Goal: Information Seeking & Learning: Learn about a topic

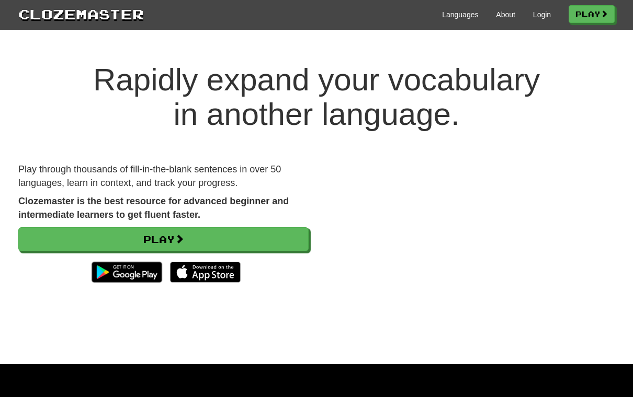
click at [225, 243] on link "Play" at bounding box center [163, 239] width 290 height 24
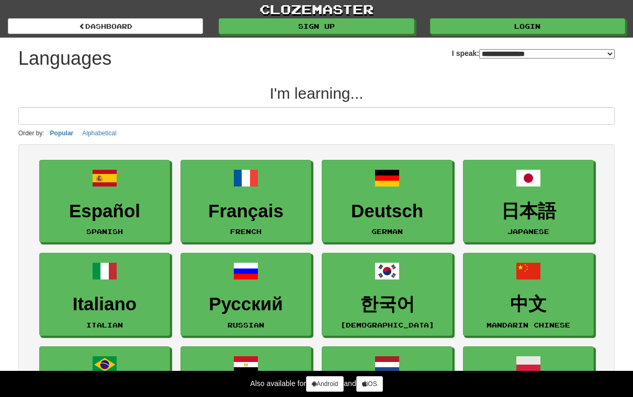
select select "*******"
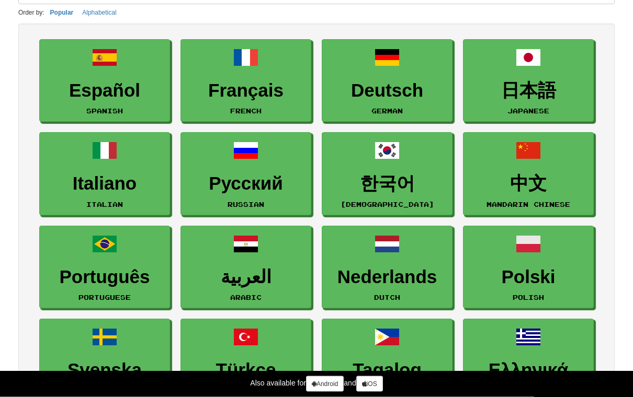
scroll to position [121, 0]
click at [543, 175] on h3 "中文" at bounding box center [527, 184] width 119 height 20
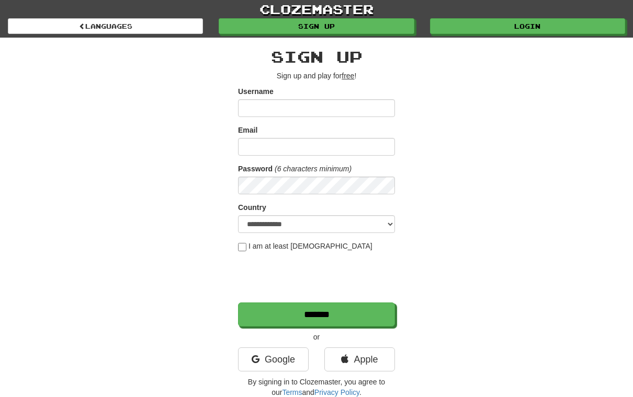
click at [370, 27] on link "Sign up" at bounding box center [316, 26] width 195 height 16
click at [499, 31] on link "Login" at bounding box center [527, 26] width 195 height 16
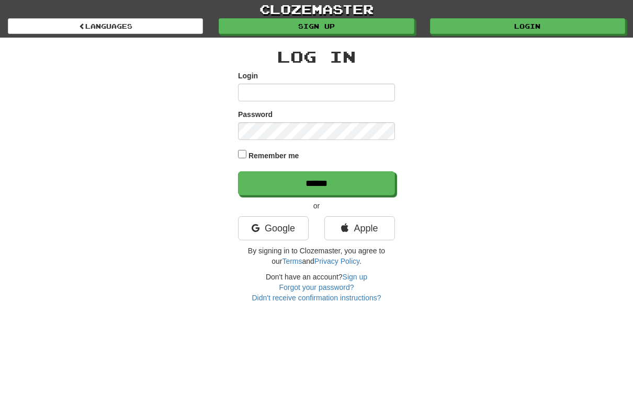
click at [336, 88] on input "Login" at bounding box center [316, 93] width 157 height 18
type input "********"
click at [316, 182] on input "******" at bounding box center [316, 183] width 157 height 24
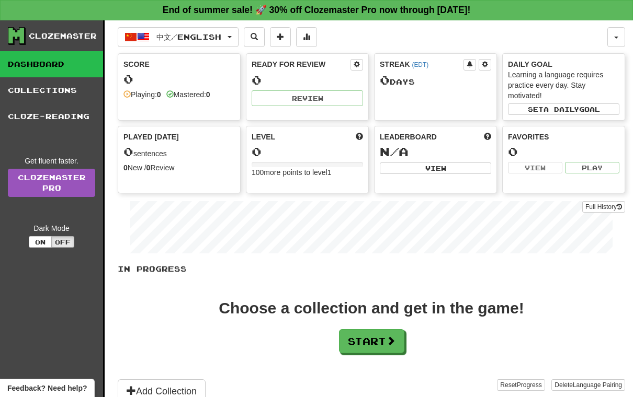
click at [388, 351] on button "Start" at bounding box center [371, 341] width 65 height 24
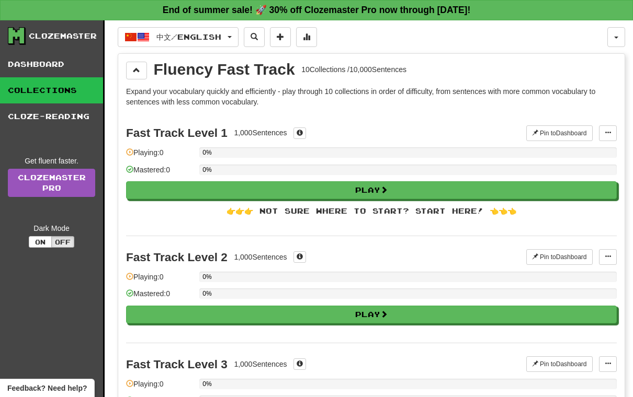
click at [376, 191] on button "Play" at bounding box center [371, 190] width 490 height 18
select select "**"
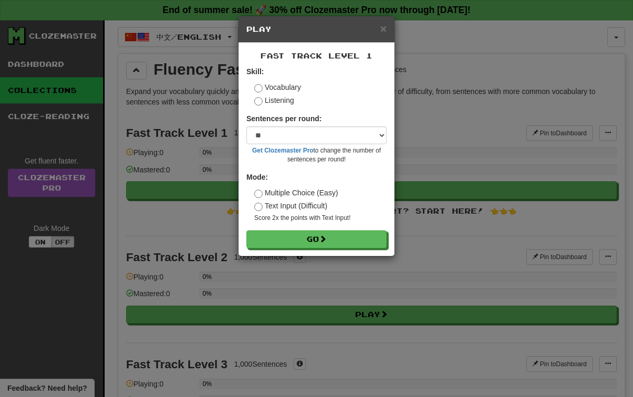
click at [347, 239] on button "Go" at bounding box center [316, 240] width 140 height 18
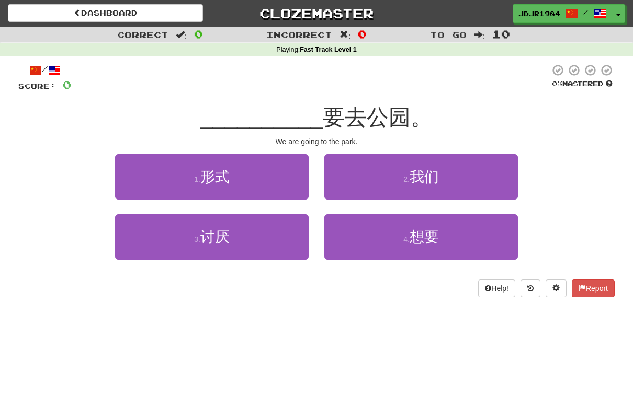
click at [431, 179] on span "我们" at bounding box center [423, 177] width 29 height 16
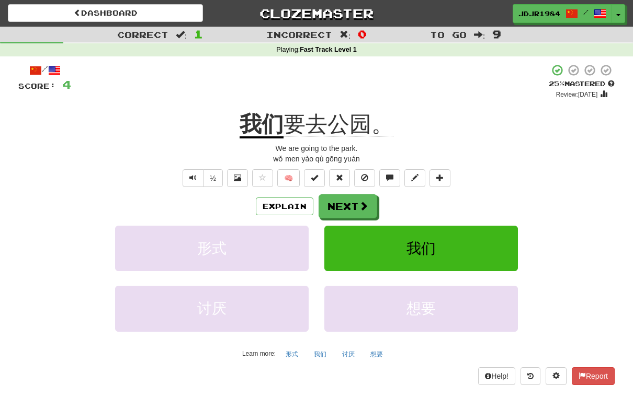
click at [359, 201] on span at bounding box center [363, 205] width 9 height 9
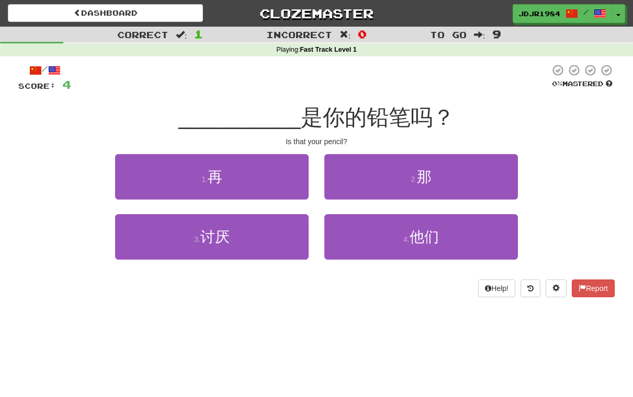
click at [417, 176] on small "2 ." at bounding box center [413, 179] width 6 height 8
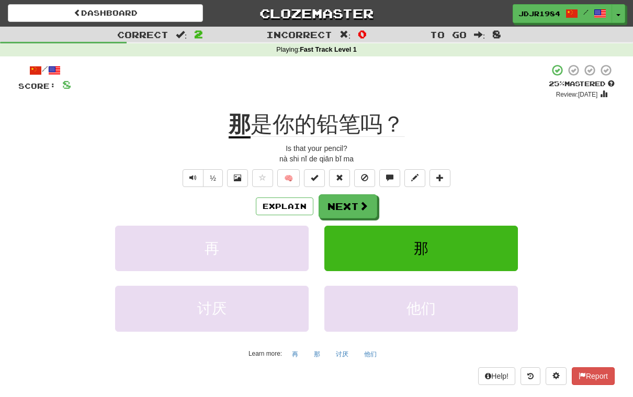
click at [191, 175] on span "Text-to-speech controls" at bounding box center [192, 177] width 7 height 7
click at [217, 181] on button "½" at bounding box center [213, 178] width 20 height 18
click at [351, 207] on button "Next" at bounding box center [347, 206] width 59 height 24
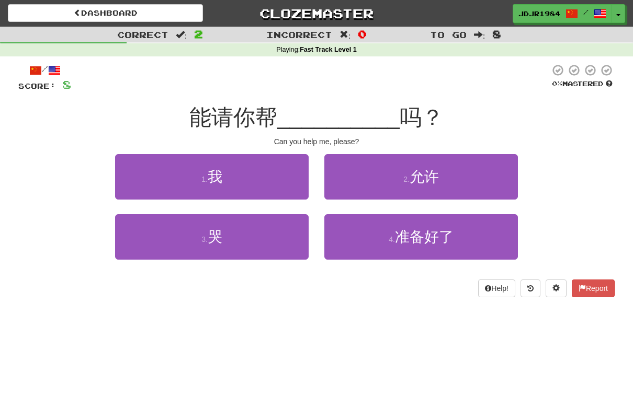
click at [212, 172] on span "我" at bounding box center [215, 177] width 15 height 16
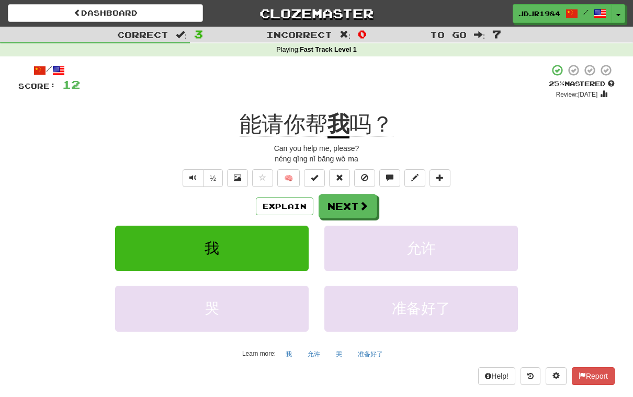
click at [614, 13] on button "Toggle Dropdown" at bounding box center [618, 13] width 14 height 19
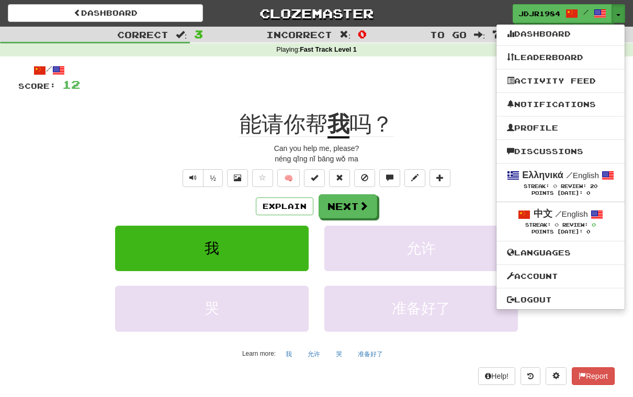
click at [578, 182] on div "Ελληνικά / English" at bounding box center [560, 176] width 107 height 14
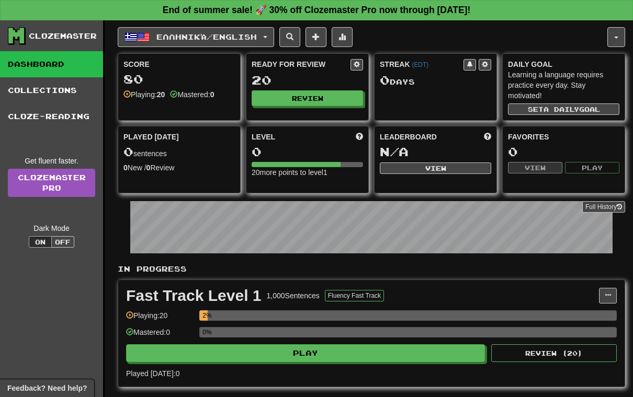
click at [59, 70] on link "Dashboard" at bounding box center [51, 64] width 103 height 26
click at [79, 62] on link "Dashboard" at bounding box center [51, 64] width 103 height 26
click at [286, 94] on button "Review" at bounding box center [306, 98] width 111 height 16
select select "**"
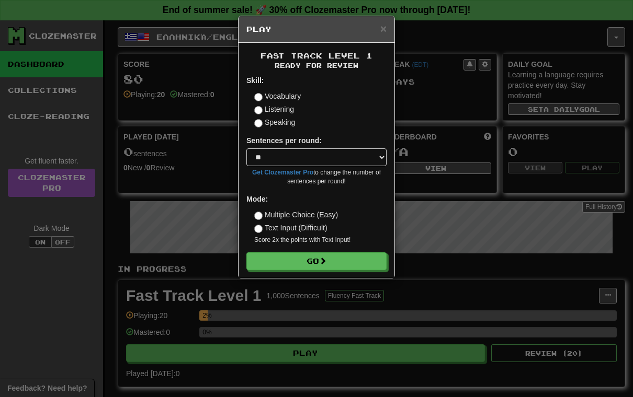
click at [323, 257] on span at bounding box center [322, 260] width 7 height 7
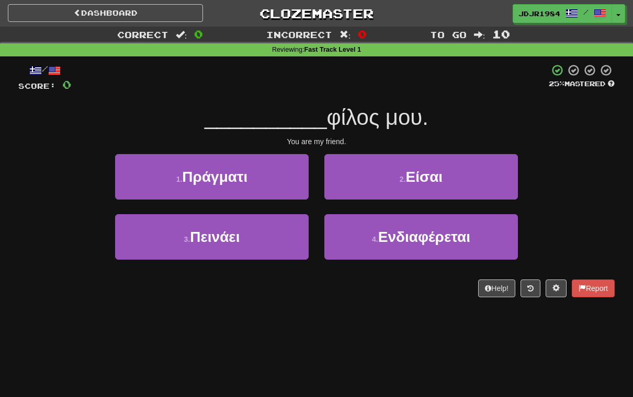
click at [451, 184] on button "2 . Είσαι" at bounding box center [420, 176] width 193 height 45
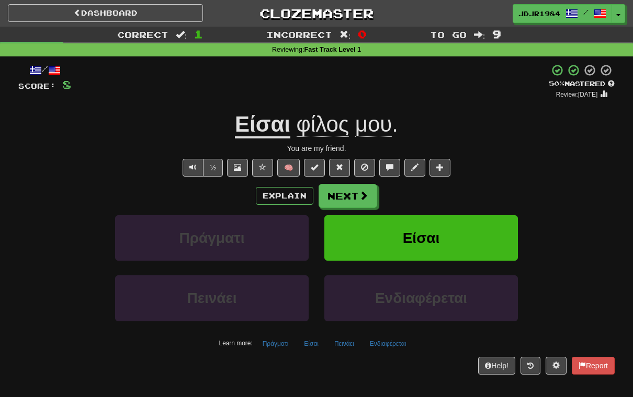
click at [359, 200] on button "Next" at bounding box center [347, 196] width 59 height 24
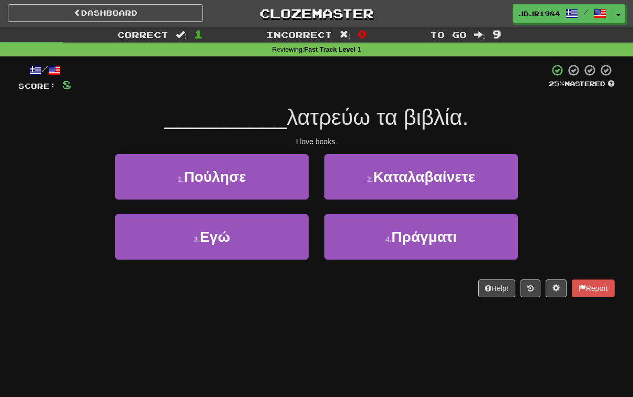
click at [235, 231] on button "3 . Εγώ" at bounding box center [211, 236] width 193 height 45
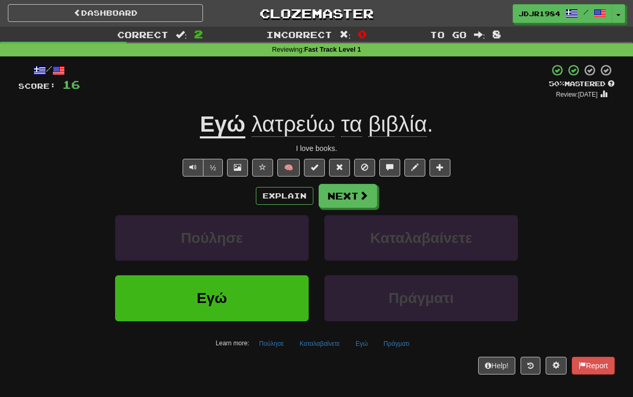
click at [187, 174] on button "Text-to-speech controls" at bounding box center [192, 168] width 21 height 18
click at [355, 199] on button "Next" at bounding box center [347, 196] width 59 height 24
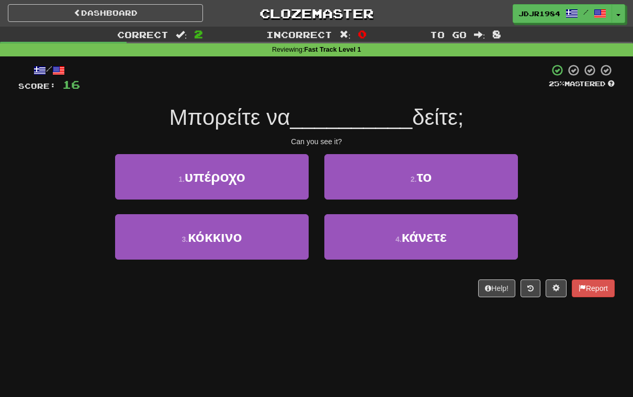
click at [436, 181] on button "2 . το" at bounding box center [420, 176] width 193 height 45
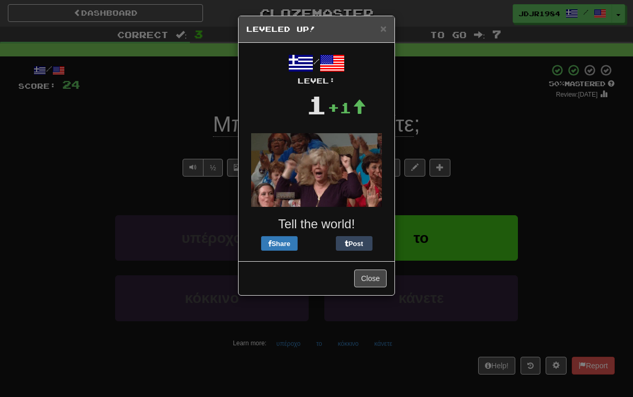
click at [364, 282] on button "Close" at bounding box center [370, 279] width 32 height 18
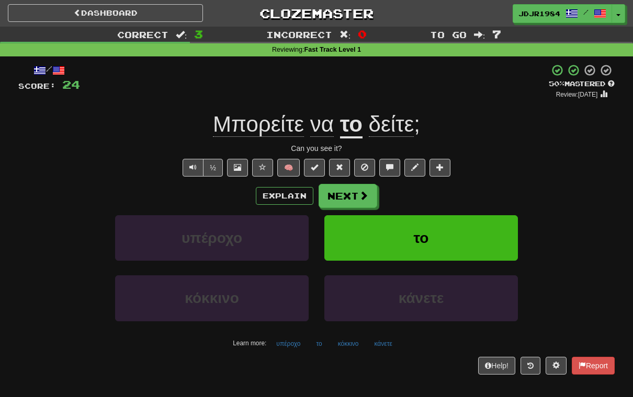
click at [351, 203] on button "Next" at bounding box center [347, 196] width 59 height 24
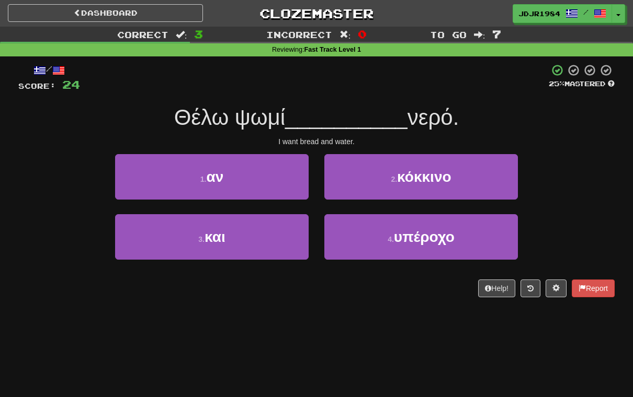
click at [247, 236] on button "3 . και" at bounding box center [211, 236] width 193 height 45
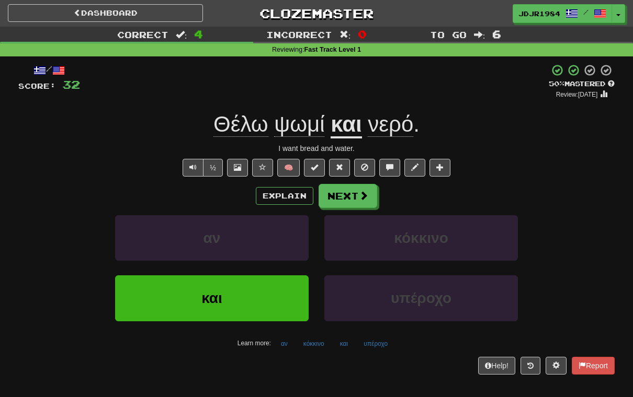
click at [350, 191] on button "Next" at bounding box center [347, 196] width 59 height 24
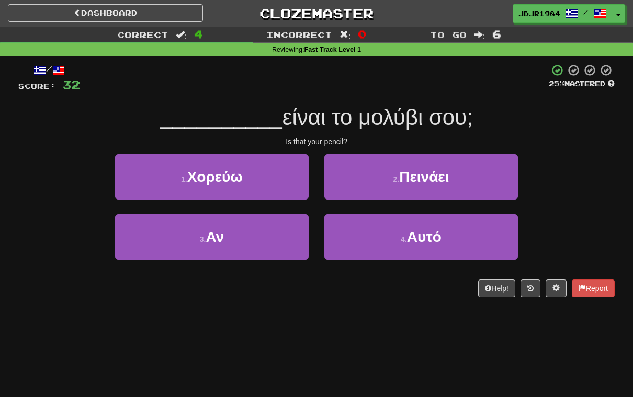
click at [445, 245] on button "4 . Αυτό" at bounding box center [420, 236] width 193 height 45
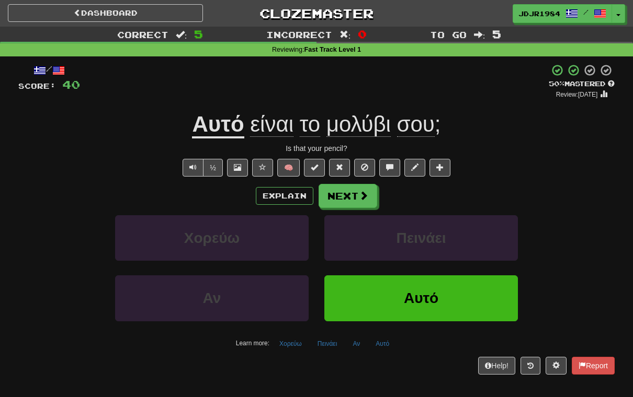
click at [220, 164] on button "½" at bounding box center [213, 168] width 20 height 18
click at [355, 199] on button "Next" at bounding box center [347, 196] width 59 height 24
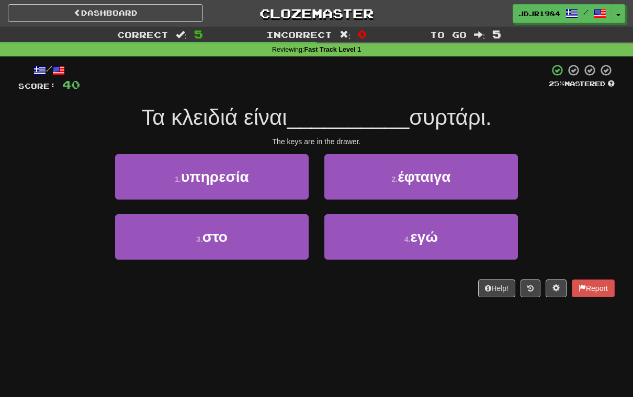
click at [225, 246] on button "3 . στο" at bounding box center [211, 236] width 193 height 45
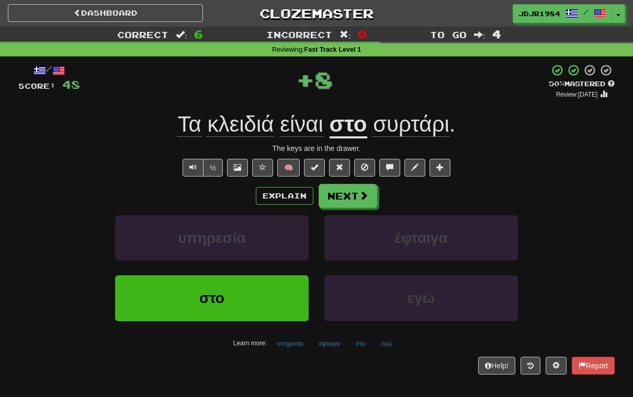
click at [355, 186] on button "Next" at bounding box center [347, 196] width 59 height 24
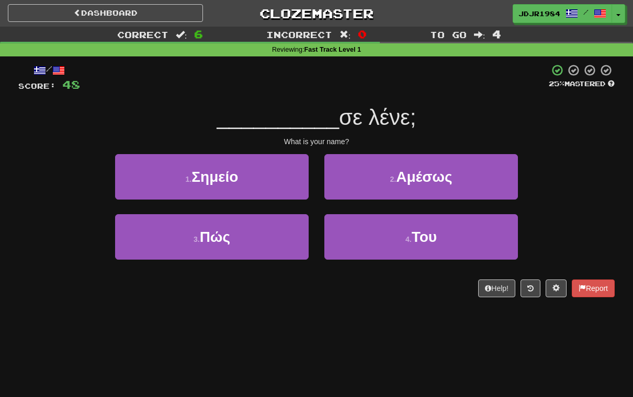
click at [221, 245] on button "3 . Πώς" at bounding box center [211, 236] width 193 height 45
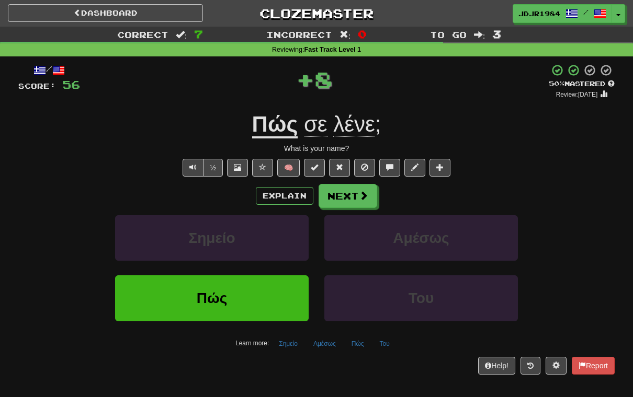
click at [355, 186] on button "Next" at bounding box center [347, 196] width 59 height 24
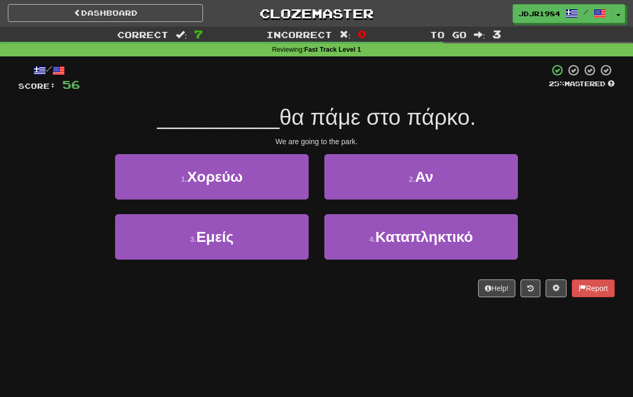
click at [198, 253] on button "3 . Εμείς" at bounding box center [211, 236] width 193 height 45
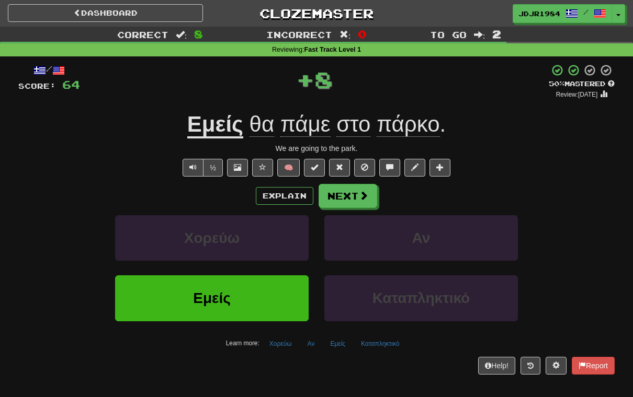
click at [362, 192] on span at bounding box center [363, 195] width 9 height 9
